Goal: Task Accomplishment & Management: Manage account settings

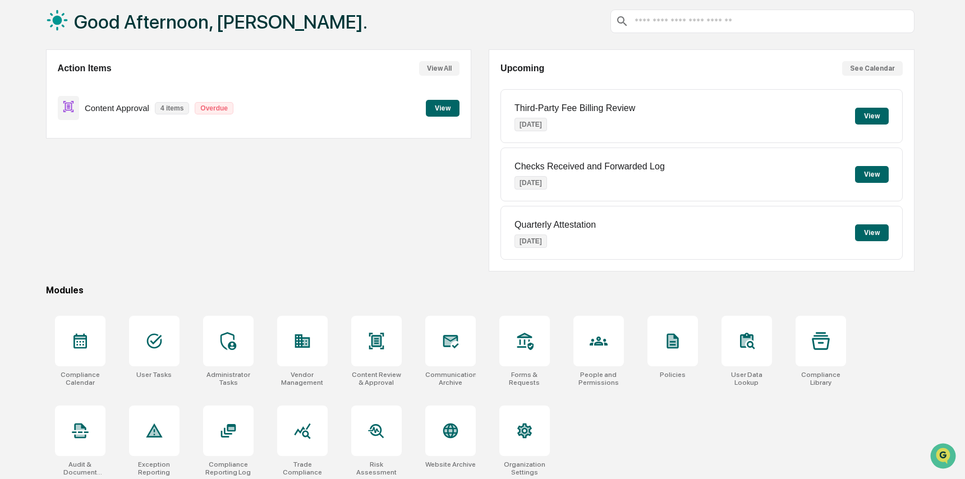
scroll to position [66, 0]
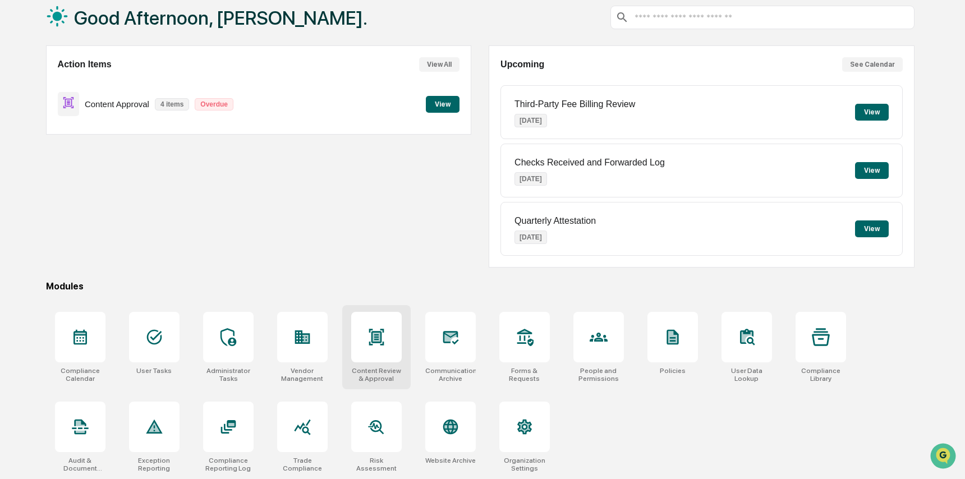
click at [385, 340] on div at bounding box center [376, 337] width 50 height 50
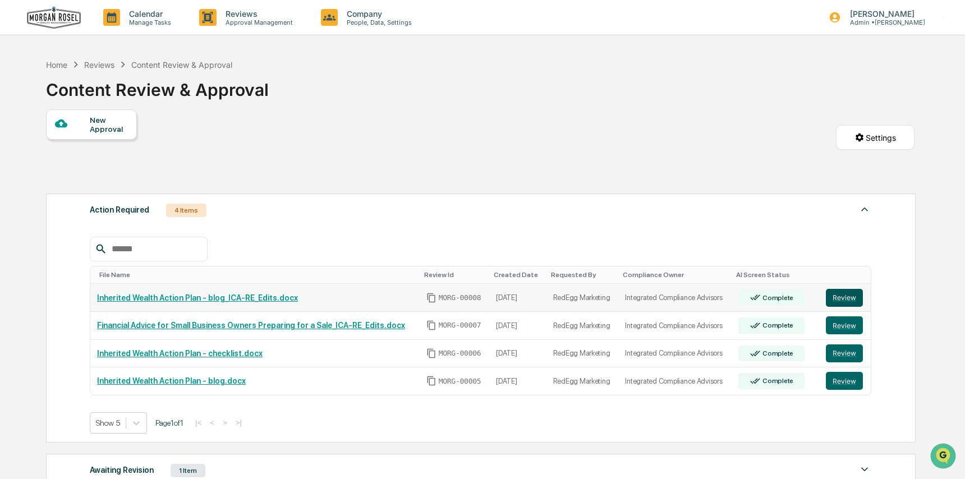
click at [845, 301] on button "Review" at bounding box center [844, 298] width 37 height 18
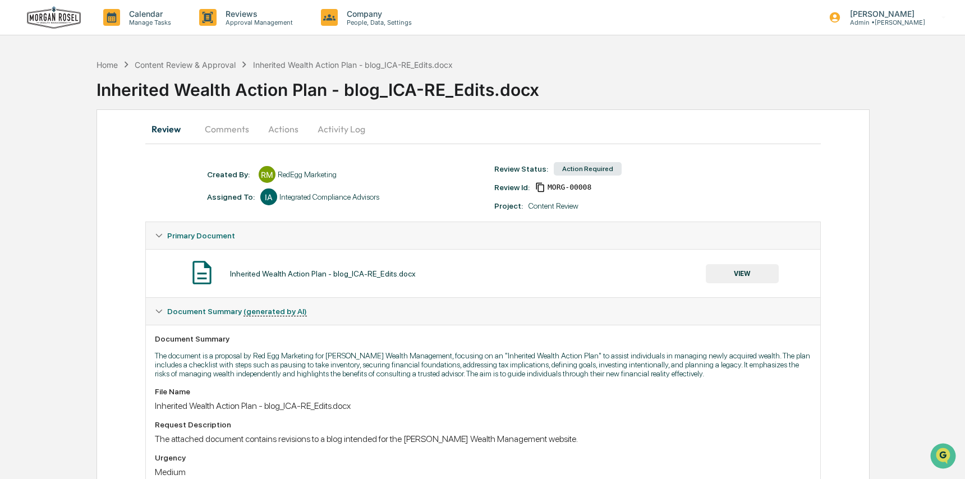
click at [740, 274] on button "VIEW" at bounding box center [742, 273] width 73 height 19
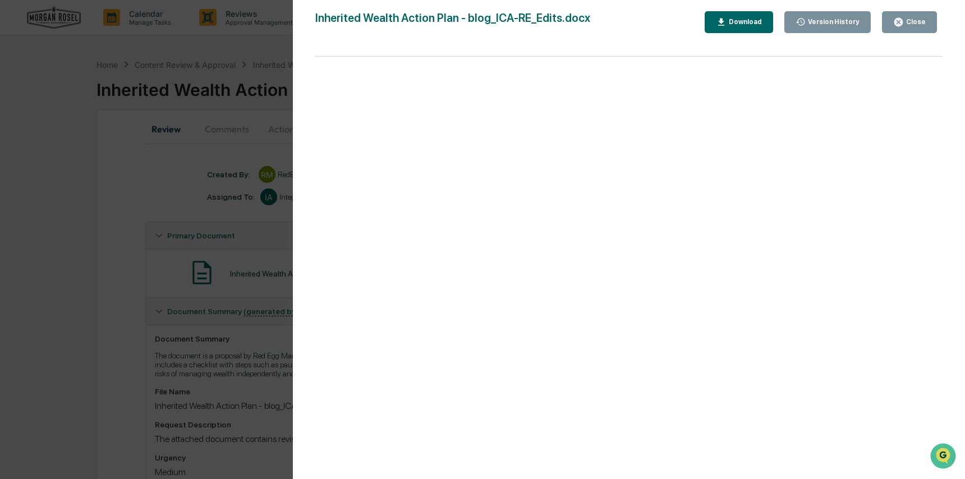
click at [804, 23] on icon "button" at bounding box center [800, 22] width 9 height 8
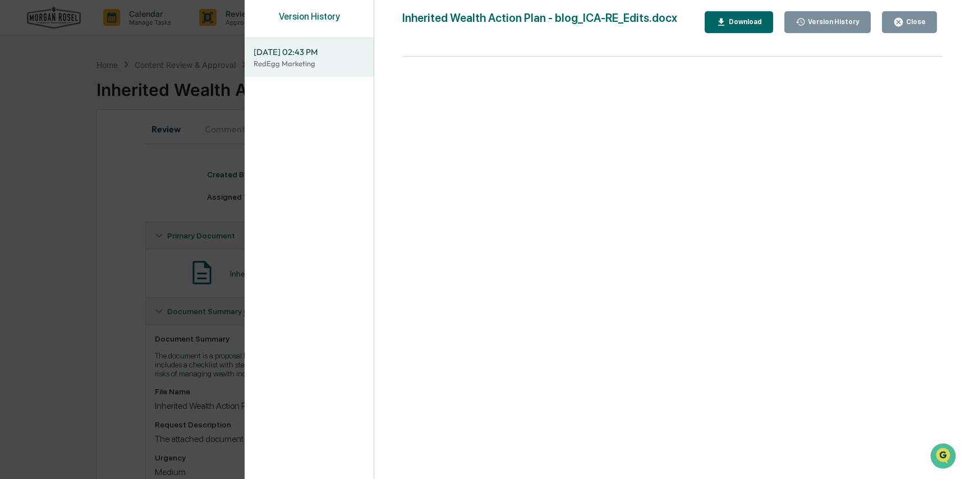
click at [269, 53] on span "09/26/2025, 02:43 PM" at bounding box center [309, 52] width 111 height 12
click at [130, 269] on div "Version History 09/26/2025, 02:43 PM RedEgg Marketing Inherited Wealth Action P…" at bounding box center [482, 239] width 965 height 479
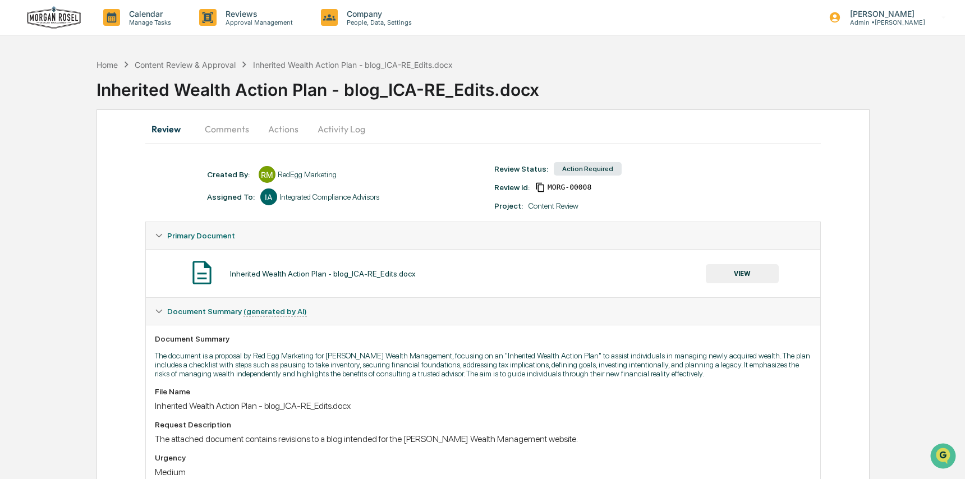
click at [216, 58] on div "Home Content Review & Approval Inherited Wealth Action Plan - blog_ICA-RE_Edits…" at bounding box center [274, 64] width 356 height 12
click at [216, 65] on div "Content Review & Approval" at bounding box center [185, 65] width 101 height 10
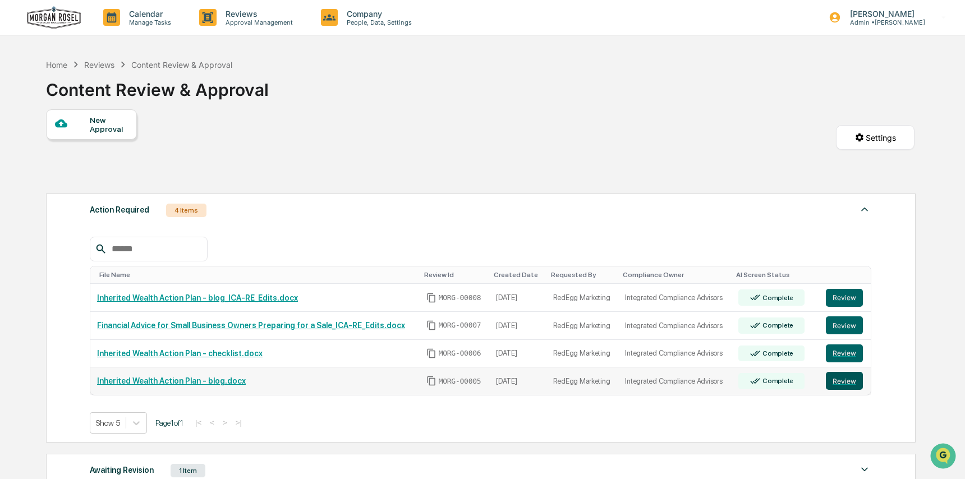
click at [842, 384] on button "Review" at bounding box center [844, 381] width 37 height 18
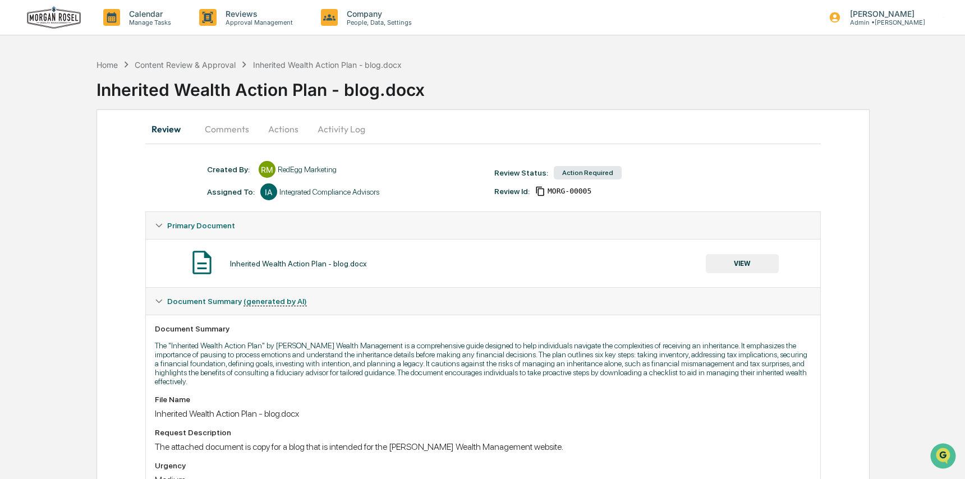
click at [745, 266] on button "VIEW" at bounding box center [742, 263] width 73 height 19
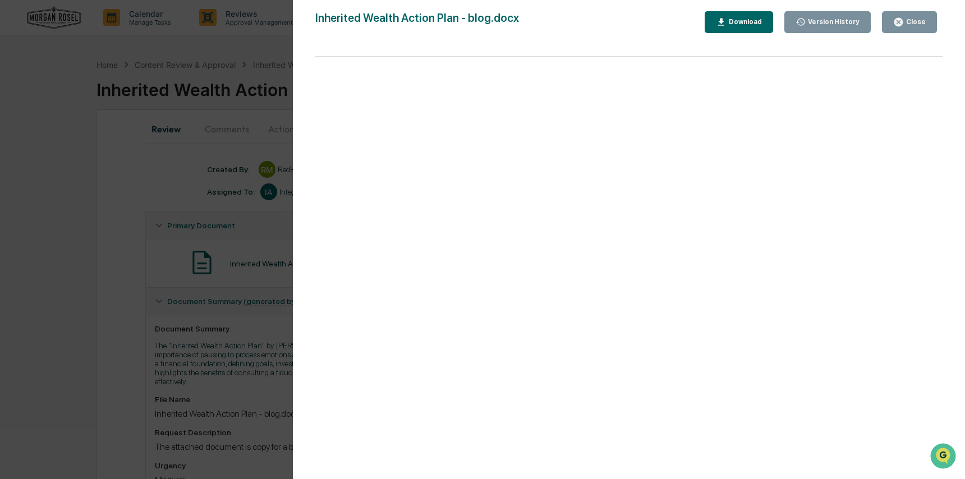
click at [823, 26] on div "Version History" at bounding box center [827, 22] width 65 height 11
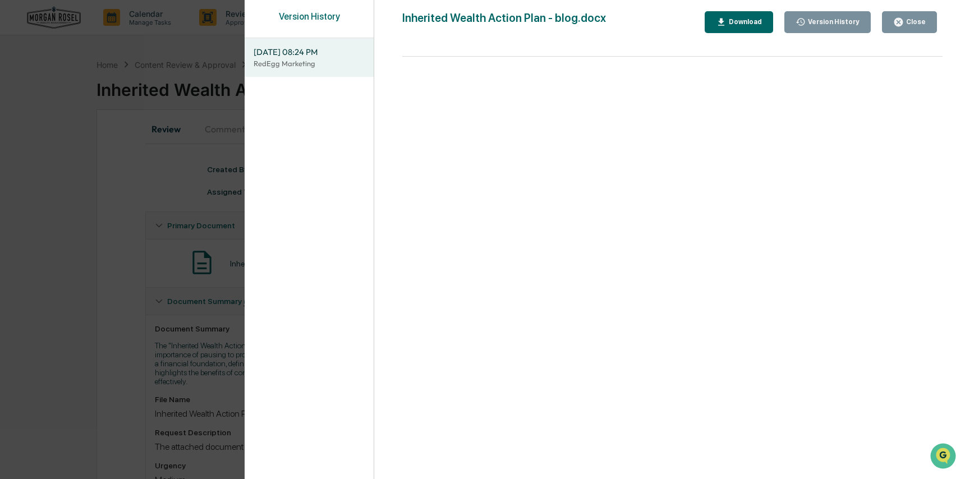
click at [911, 31] on button "Close" at bounding box center [909, 22] width 55 height 22
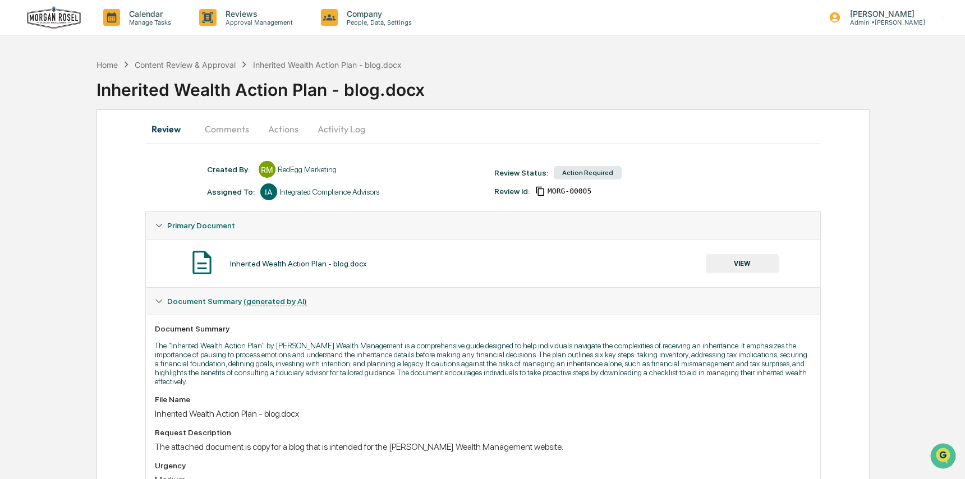
click at [287, 127] on button "Actions" at bounding box center [283, 129] width 50 height 27
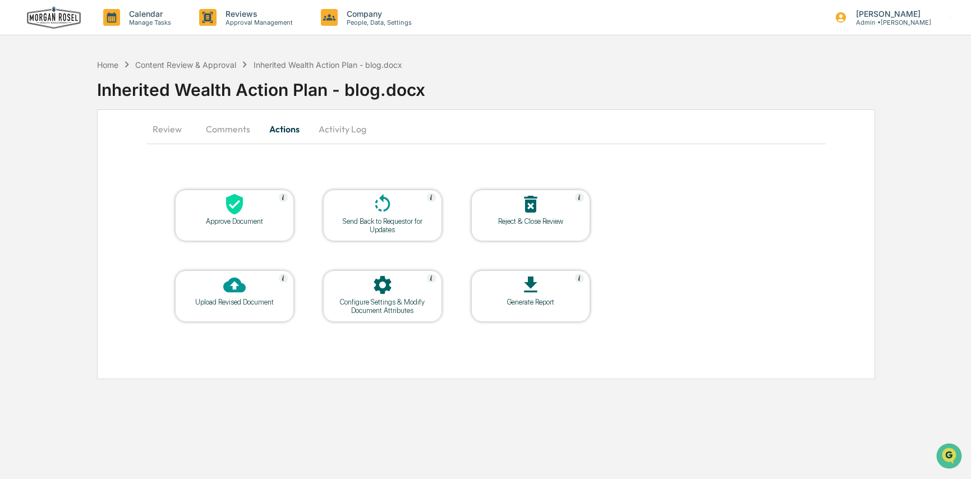
click at [359, 221] on div "Send Back to Requestor for Updates" at bounding box center [382, 225] width 101 height 17
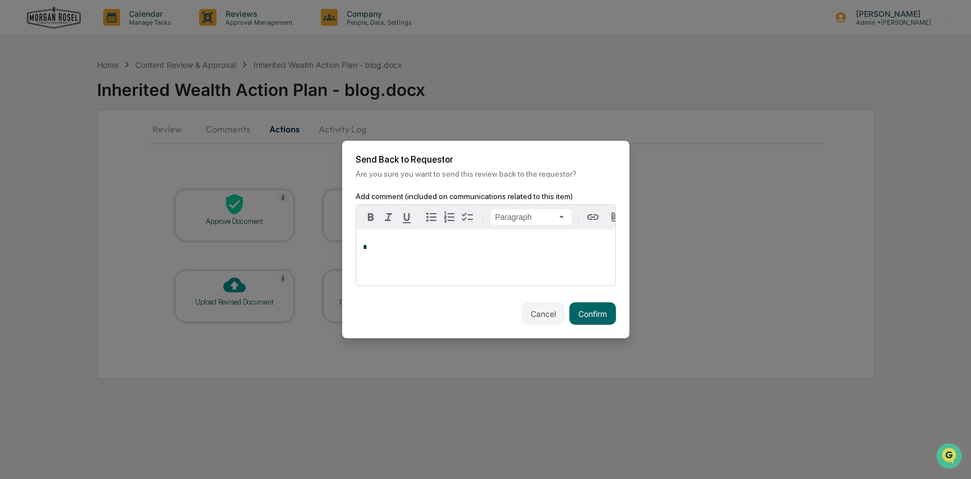
click at [546, 315] on button "Cancel" at bounding box center [543, 313] width 43 height 22
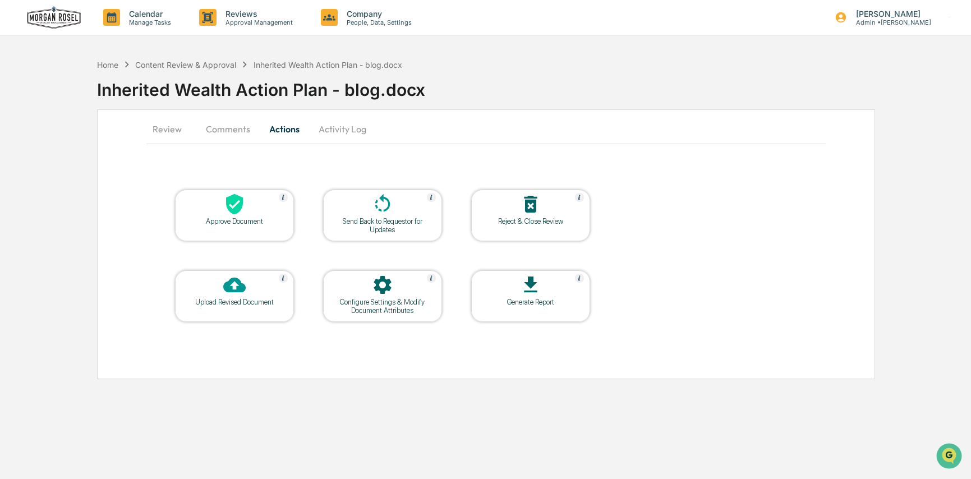
click at [245, 132] on button "Comments" at bounding box center [228, 129] width 62 height 27
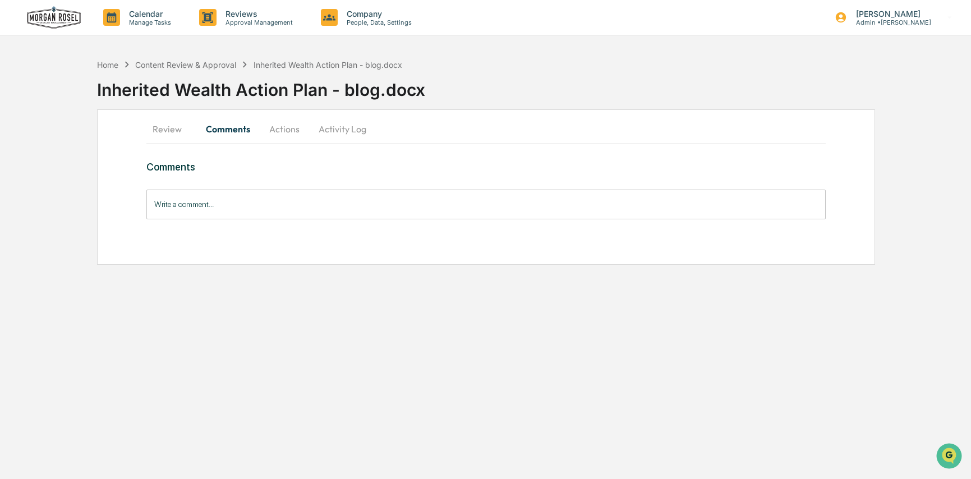
click at [290, 134] on button "Actions" at bounding box center [284, 129] width 50 height 27
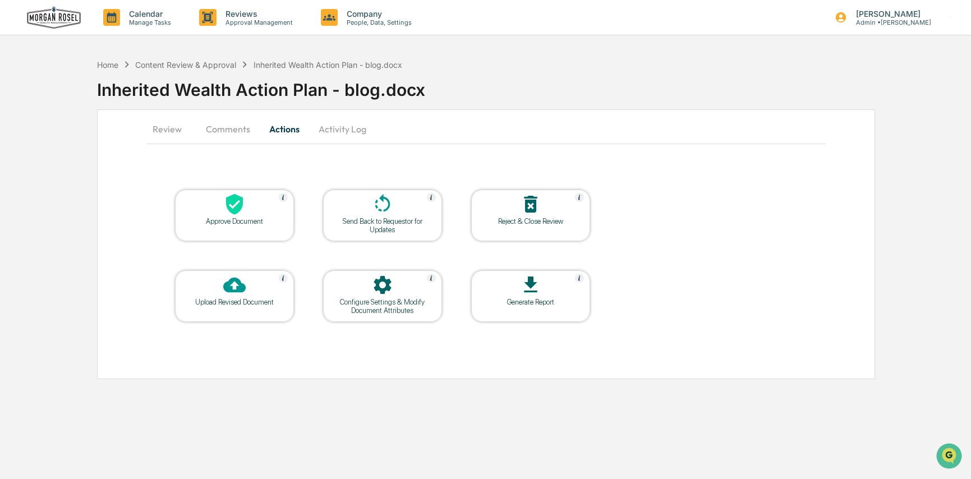
click at [167, 133] on button "Review" at bounding box center [171, 129] width 50 height 27
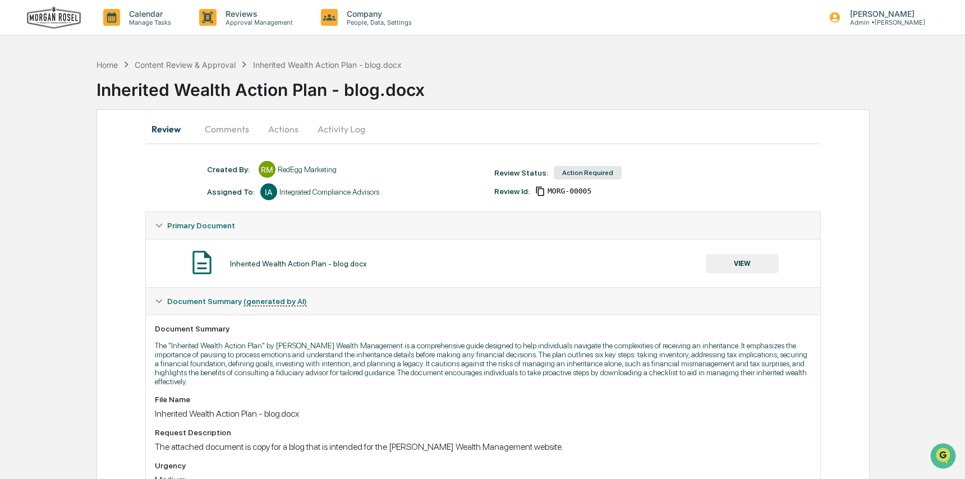
click at [769, 261] on button "VIEW" at bounding box center [742, 263] width 73 height 19
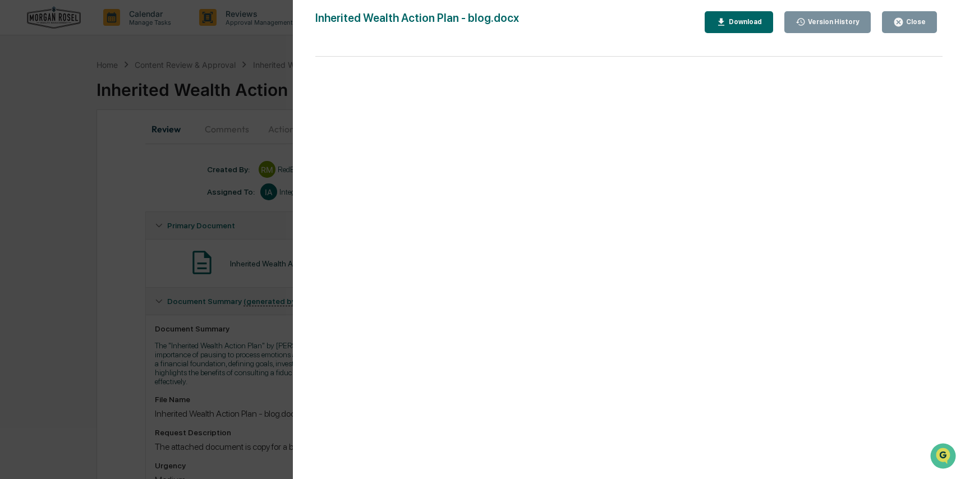
drag, startPoint x: 156, startPoint y: 204, endPoint x: 159, endPoint y: 187, distance: 17.7
click at [155, 204] on div "Version History 09/19/2025, 08:24 PM RedEgg Marketing Inherited Wealth Action P…" at bounding box center [482, 239] width 965 height 479
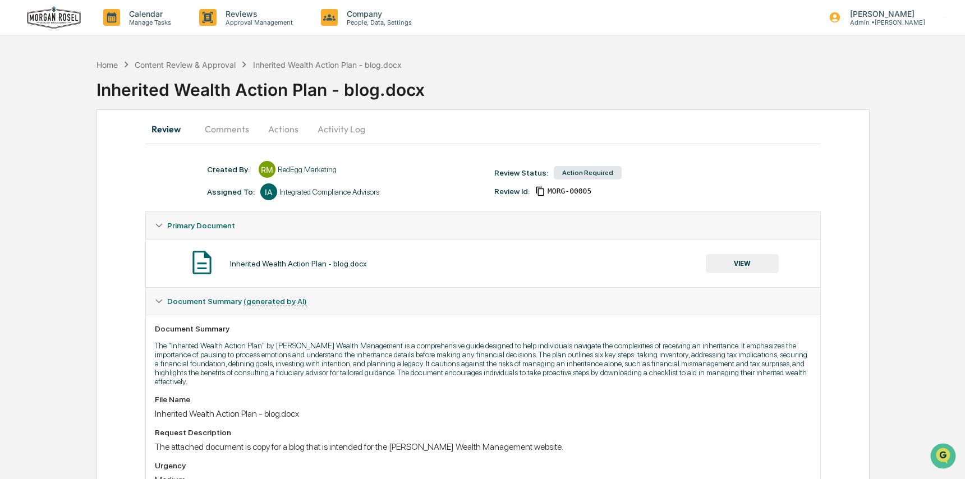
click at [222, 139] on button "Comments" at bounding box center [227, 129] width 62 height 27
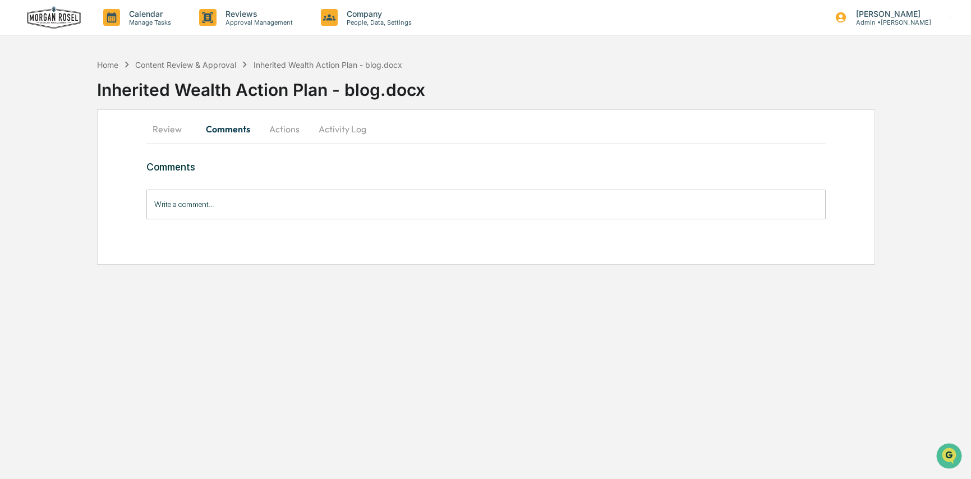
click at [287, 133] on button "Actions" at bounding box center [284, 129] width 50 height 27
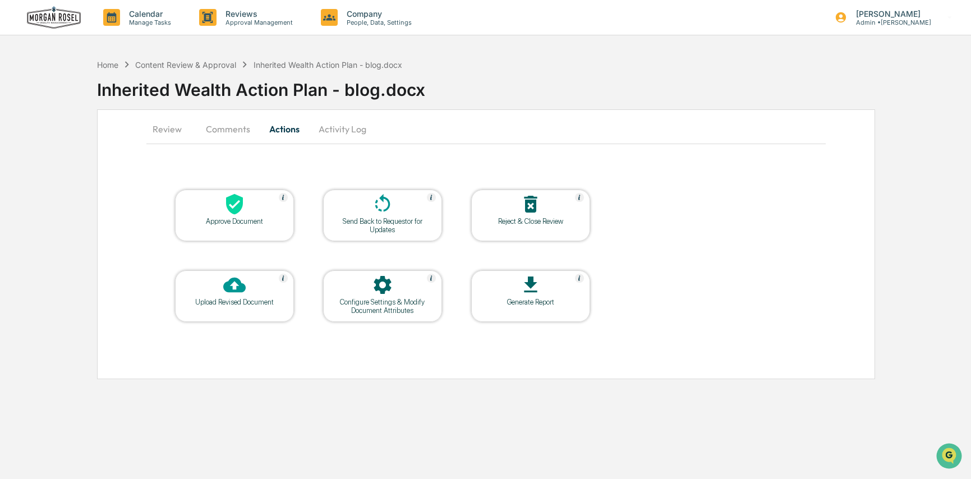
click at [410, 227] on div "Send Back to Requestor for Updates" at bounding box center [382, 225] width 101 height 17
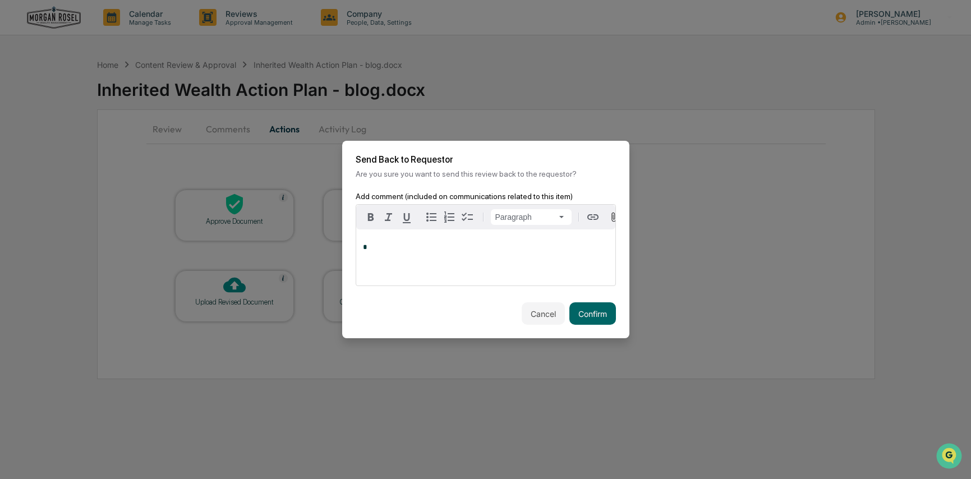
drag, startPoint x: 467, startPoint y: 260, endPoint x: 534, endPoint y: 278, distance: 69.0
click at [534, 278] on div "*" at bounding box center [485, 257] width 259 height 56
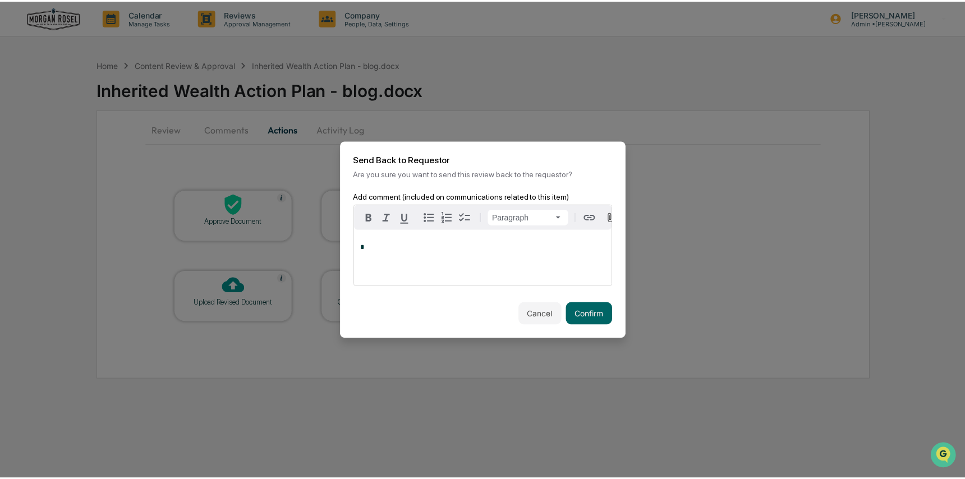
scroll to position [0, 11]
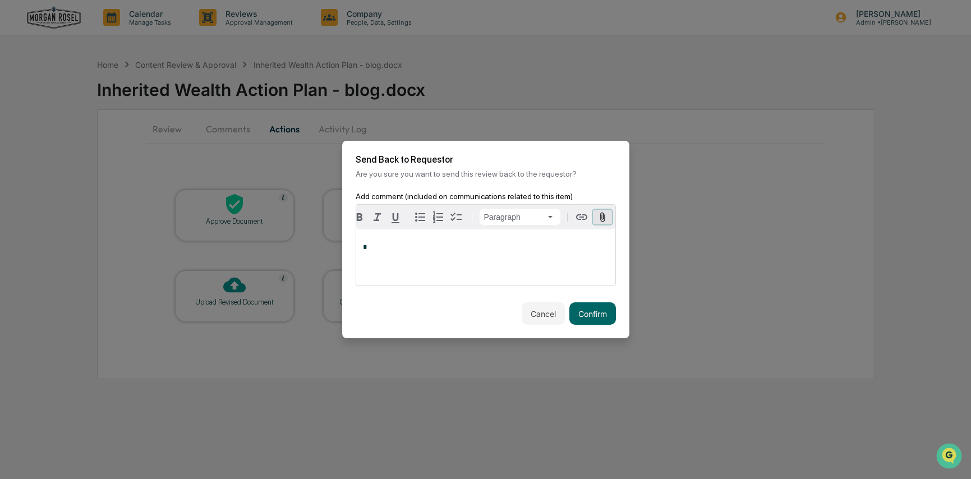
click at [604, 218] on icon "button" at bounding box center [602, 217] width 11 height 11
click at [547, 313] on button "Cancel" at bounding box center [543, 313] width 43 height 22
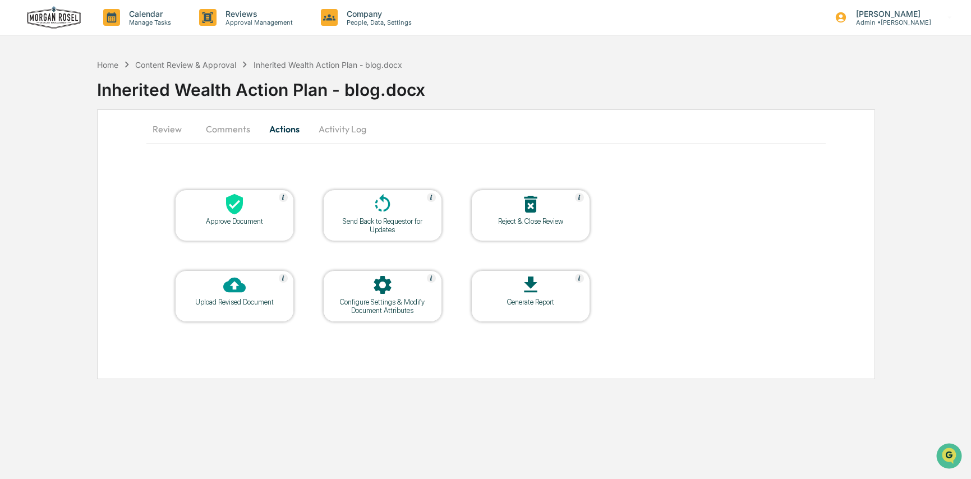
click at [353, 138] on button "Activity Log" at bounding box center [343, 129] width 66 height 27
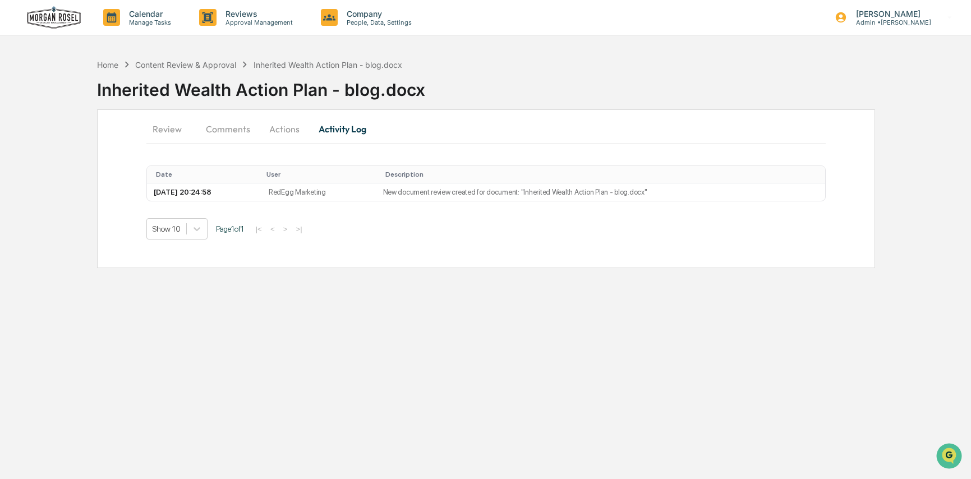
click at [294, 131] on button "Actions" at bounding box center [284, 129] width 50 height 27
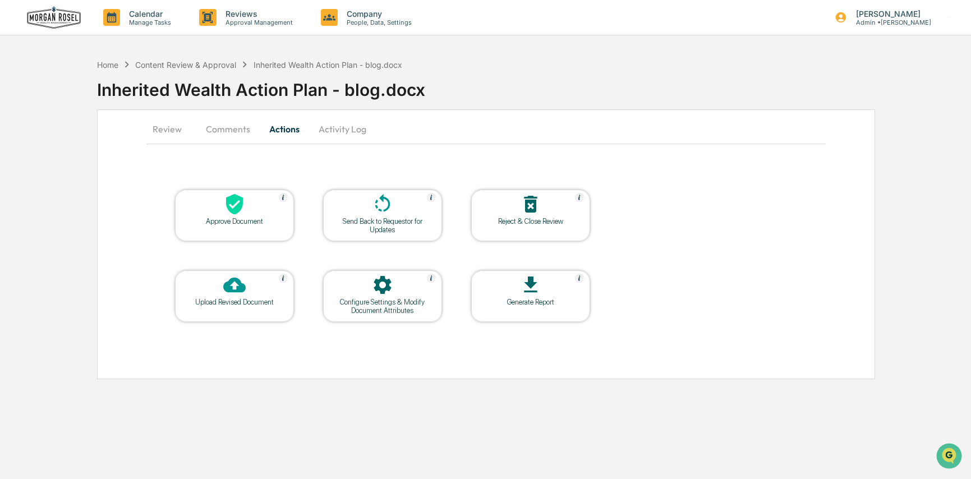
click at [178, 127] on button "Review" at bounding box center [171, 129] width 50 height 27
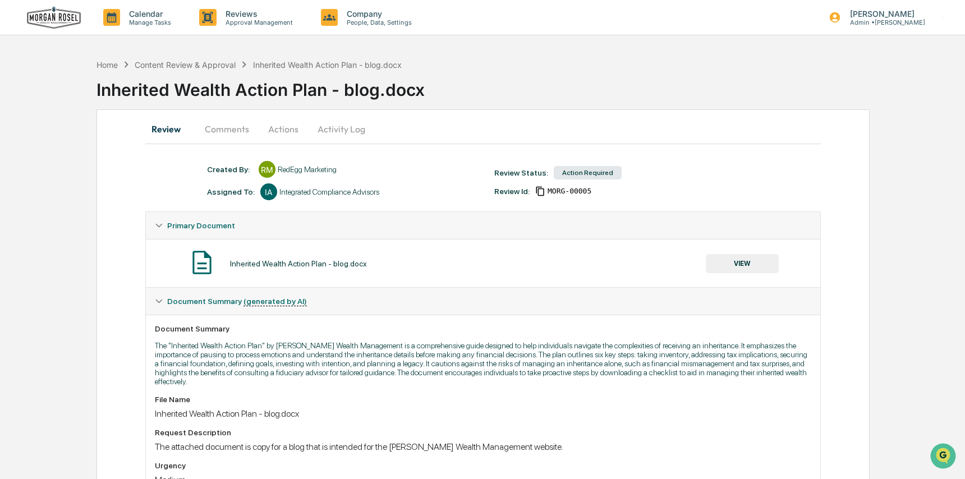
click at [744, 269] on button "VIEW" at bounding box center [742, 263] width 73 height 19
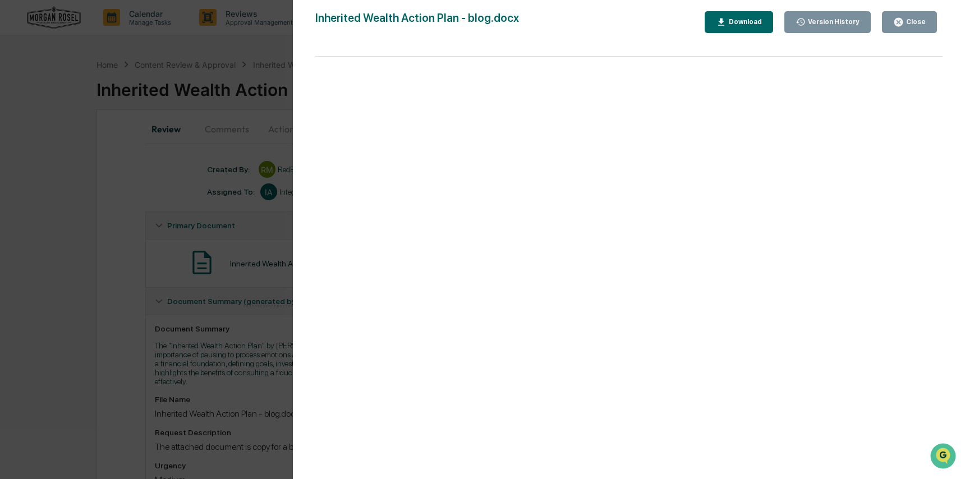
click at [831, 30] on button "Version History" at bounding box center [827, 22] width 87 height 22
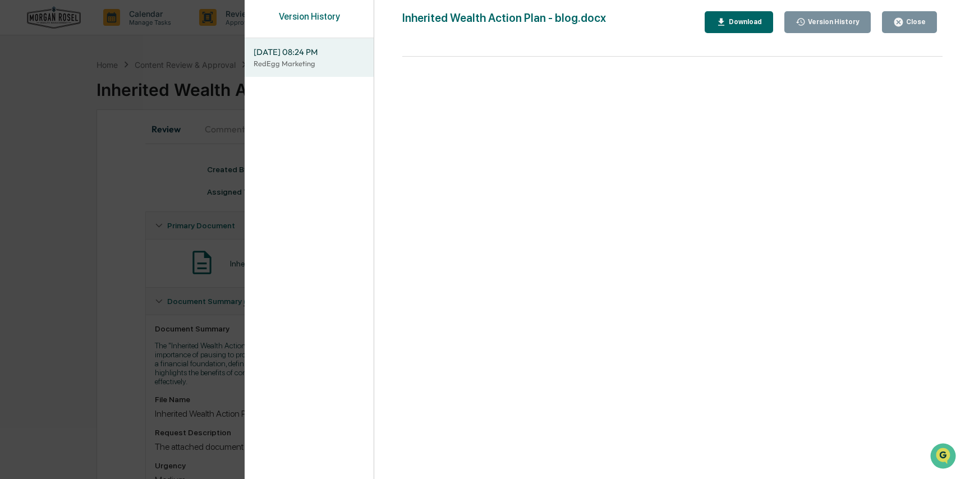
click at [924, 20] on div "Close" at bounding box center [915, 22] width 22 height 8
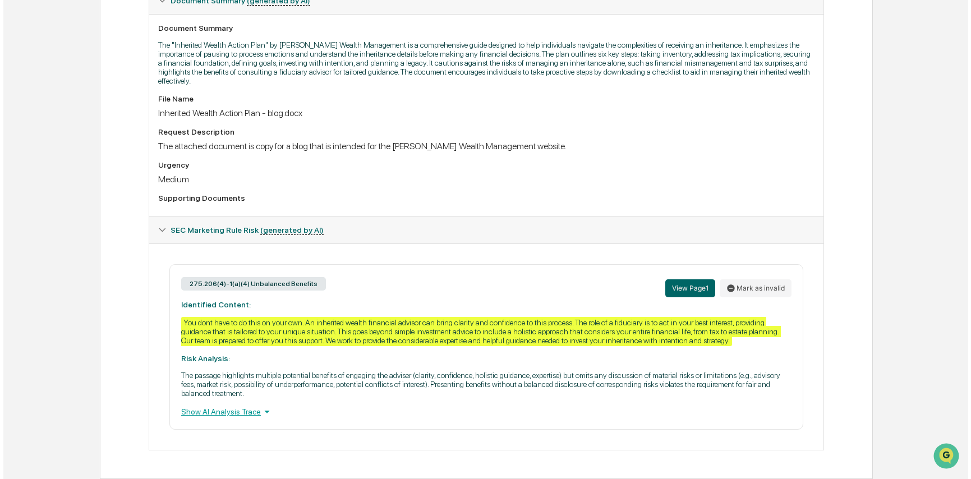
scroll to position [0, 0]
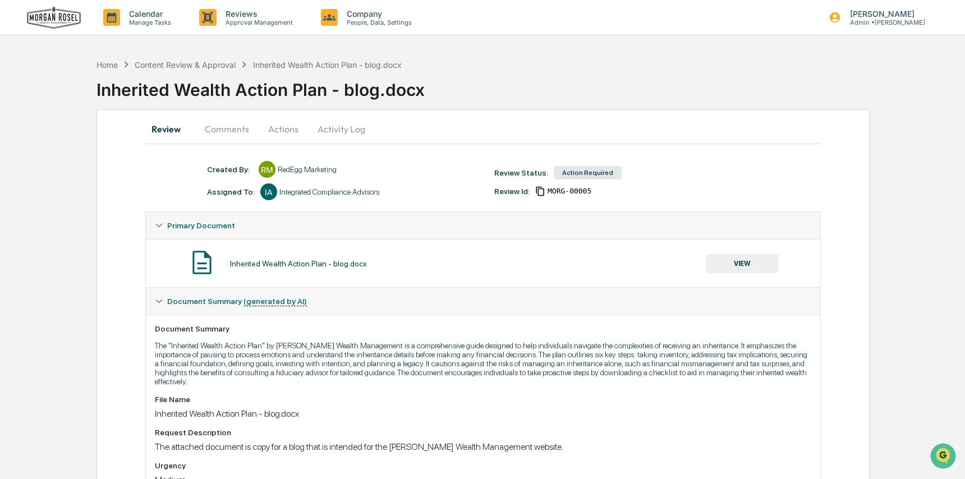
click at [708, 264] on button "VIEW" at bounding box center [742, 263] width 73 height 19
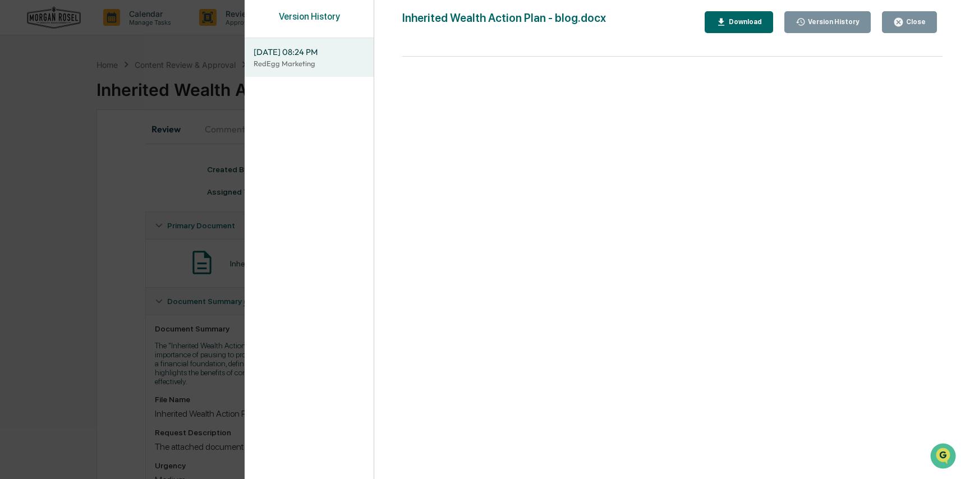
click at [922, 24] on div "Close" at bounding box center [915, 22] width 22 height 8
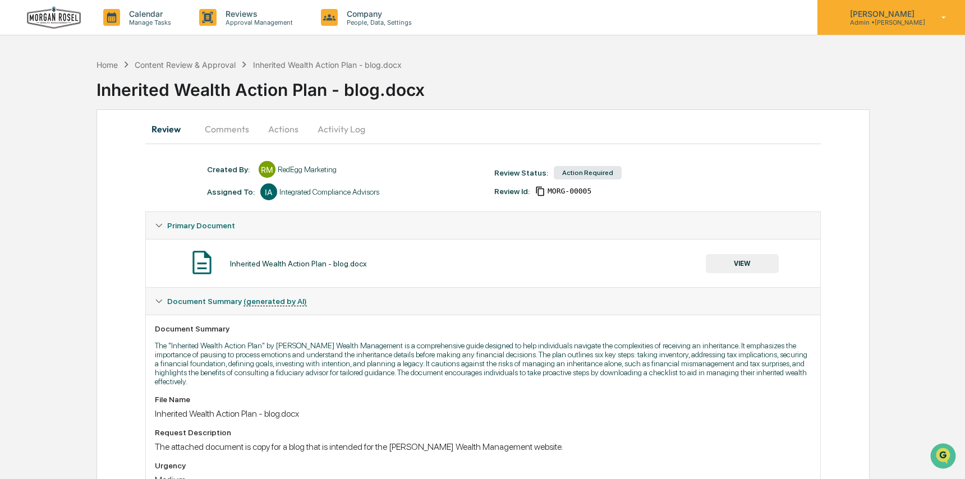
click at [883, 21] on p "Admin • Morgan Rosel" at bounding box center [883, 23] width 84 height 8
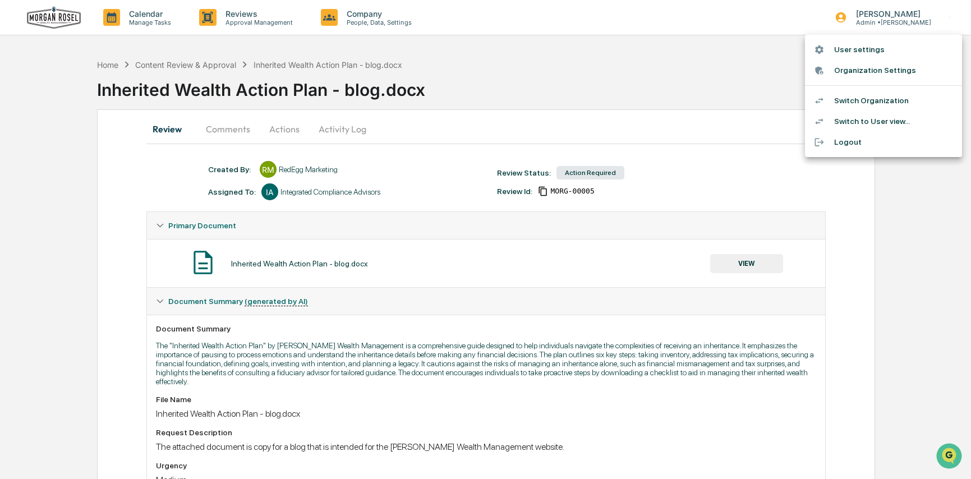
click at [882, 99] on li "Switch Organization" at bounding box center [883, 100] width 157 height 21
